Goal: Navigation & Orientation: Find specific page/section

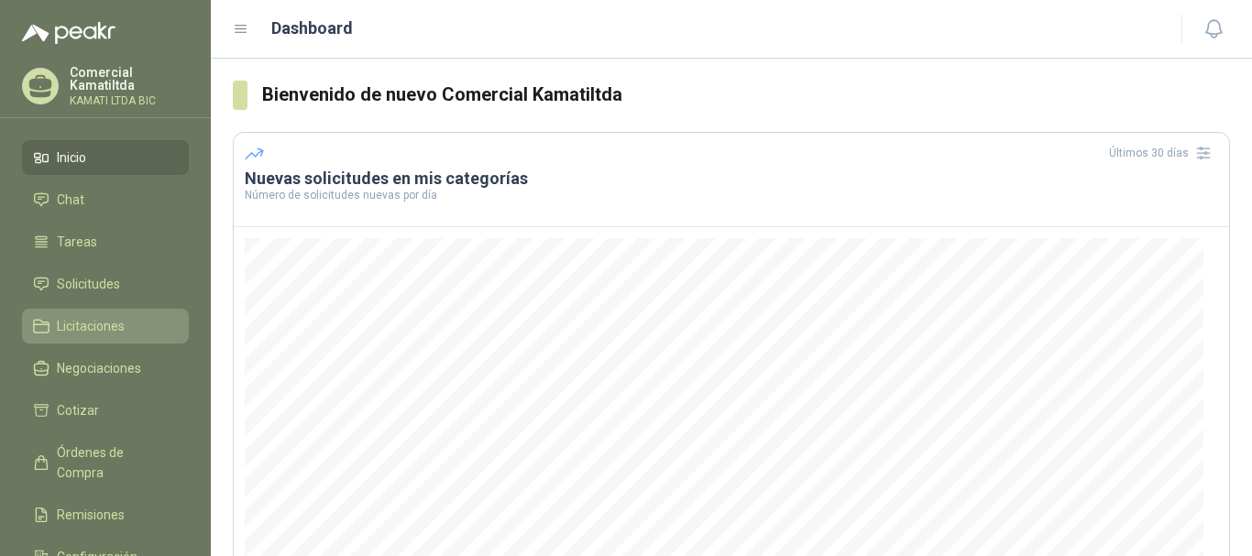
click at [127, 317] on li "Licitaciones" at bounding box center [105, 326] width 145 height 20
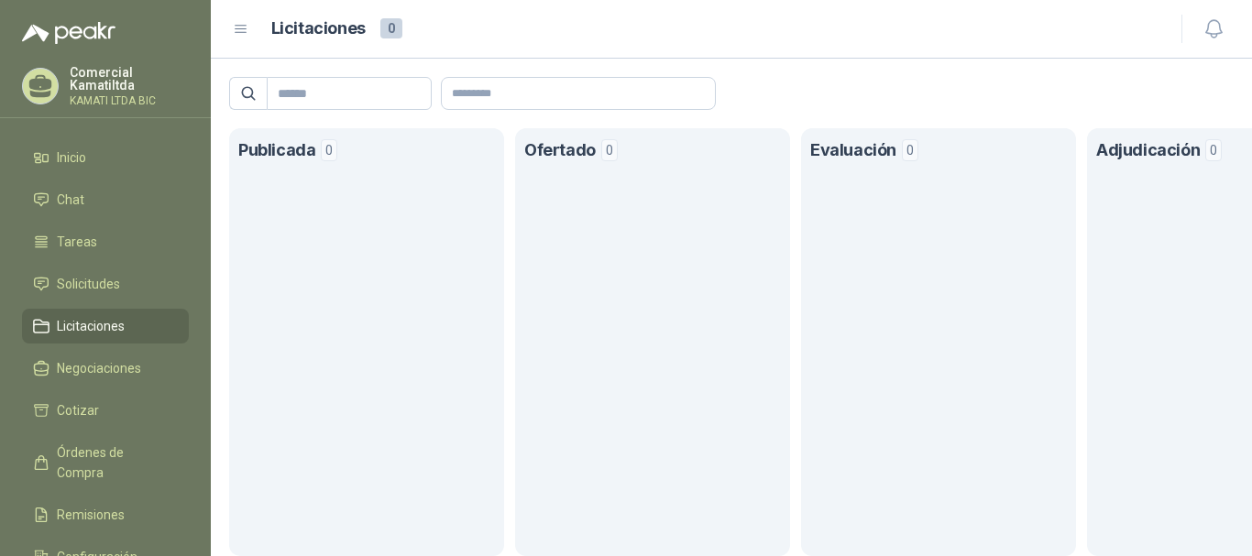
click at [112, 324] on span "Licitaciones" at bounding box center [91, 326] width 68 height 20
click at [116, 285] on span "Solicitudes" at bounding box center [88, 284] width 63 height 20
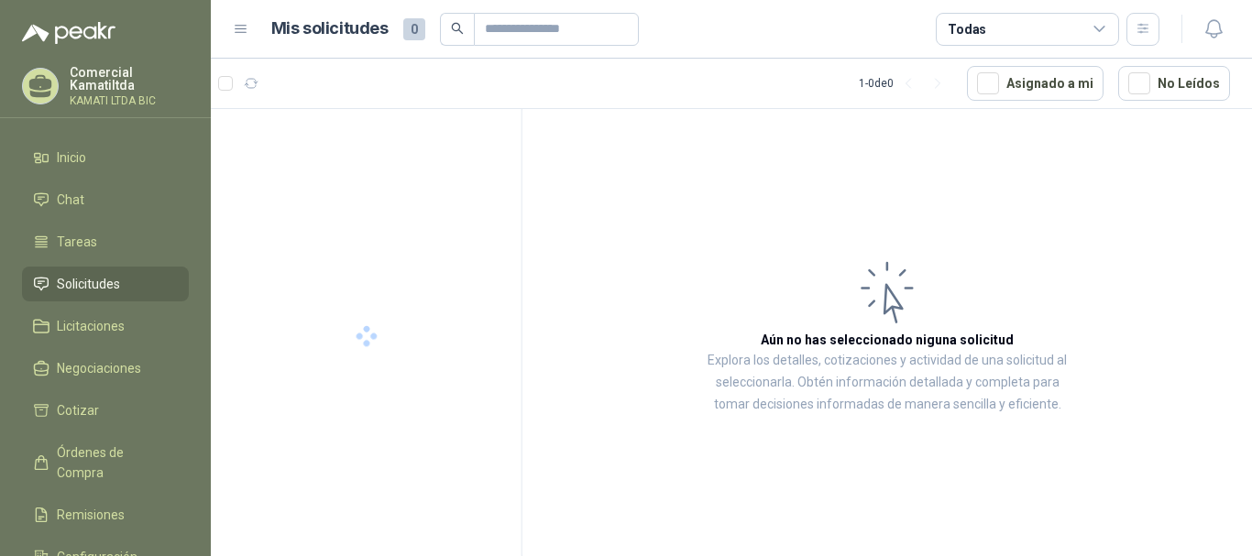
click at [118, 283] on span "Solicitudes" at bounding box center [88, 284] width 63 height 20
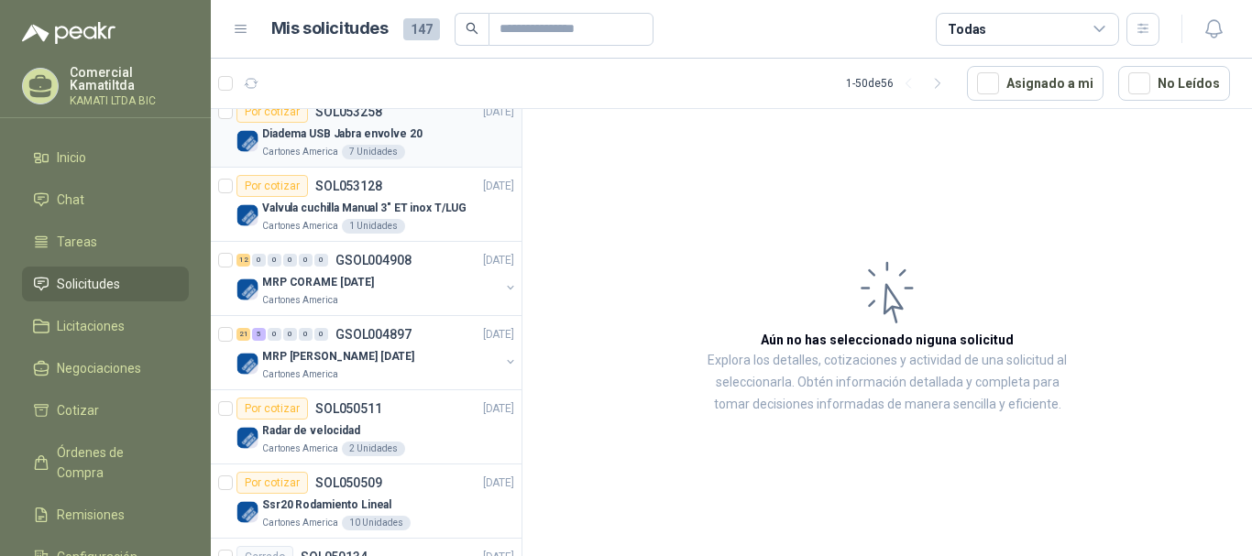
scroll to position [92, 0]
